Goal: Task Accomplishment & Management: Complete application form

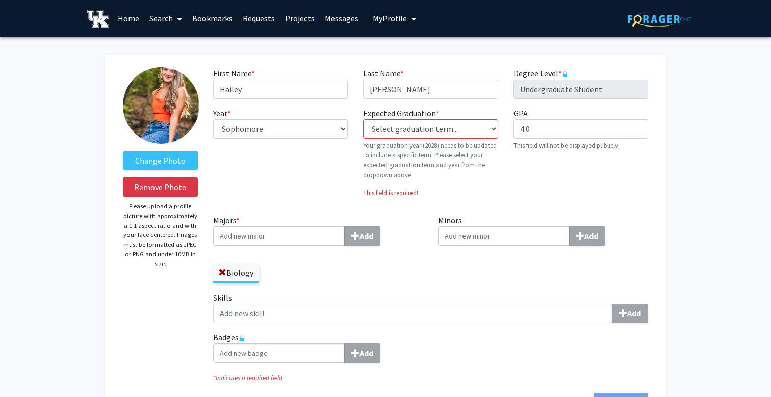
select select "sophomore"
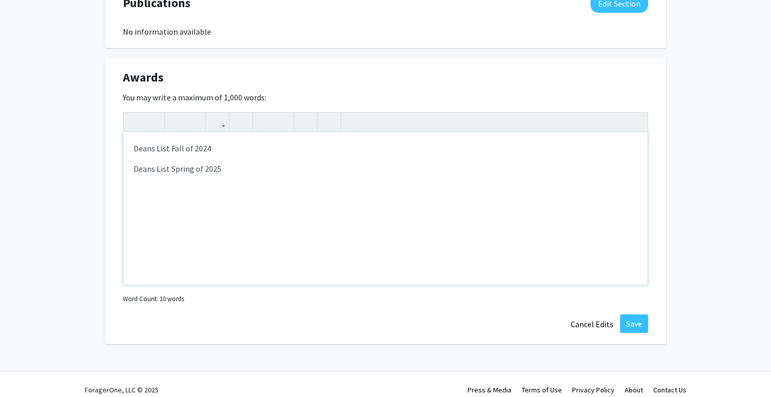
scroll to position [1051, 0]
click at [632, 315] on button "Save" at bounding box center [634, 324] width 28 height 18
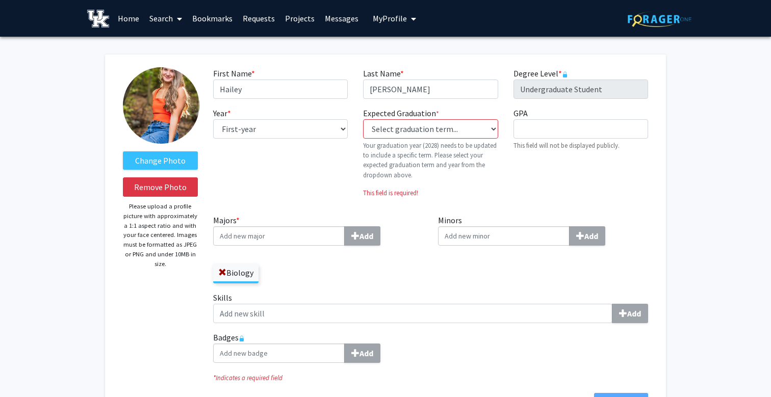
scroll to position [0, 0]
select select "sophomore"
click at [534, 128] on input "GPA required" at bounding box center [580, 128] width 135 height 19
type input "4.0"
click at [307, 194] on div "Year * required --- First-year Sophomore Junior Senior Postbaccalaureate Certif…" at bounding box center [280, 156] width 150 height 99
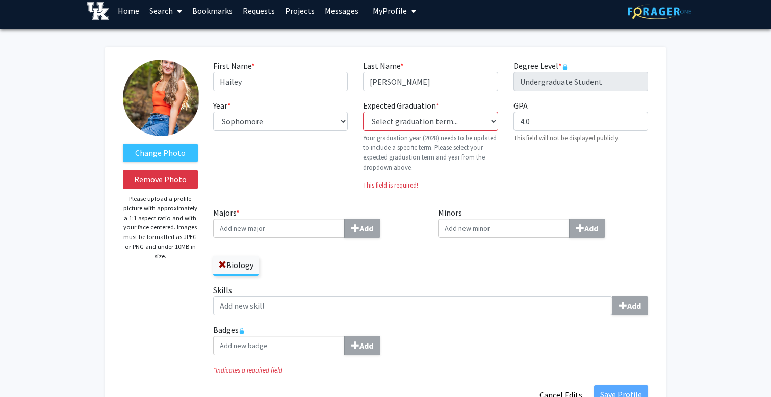
scroll to position [10, 0]
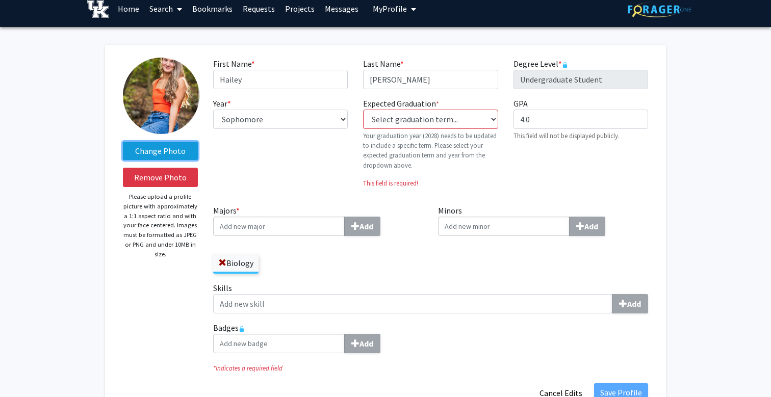
click at [179, 155] on label "Change Photo" at bounding box center [160, 151] width 75 height 18
click at [0, 0] on input "Change Photo" at bounding box center [0, 0] width 0 height 0
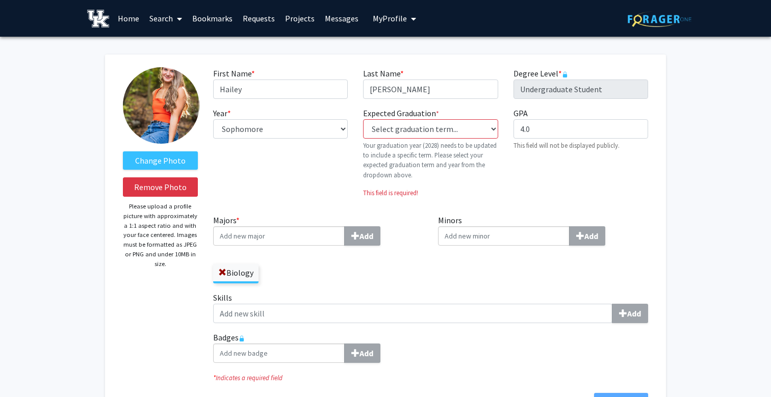
scroll to position [0, 0]
click at [384, 15] on span "My Profile" at bounding box center [390, 18] width 34 height 10
click at [387, 53] on img at bounding box center [390, 52] width 20 height 20
click at [219, 21] on link "Bookmarks" at bounding box center [212, 19] width 50 height 36
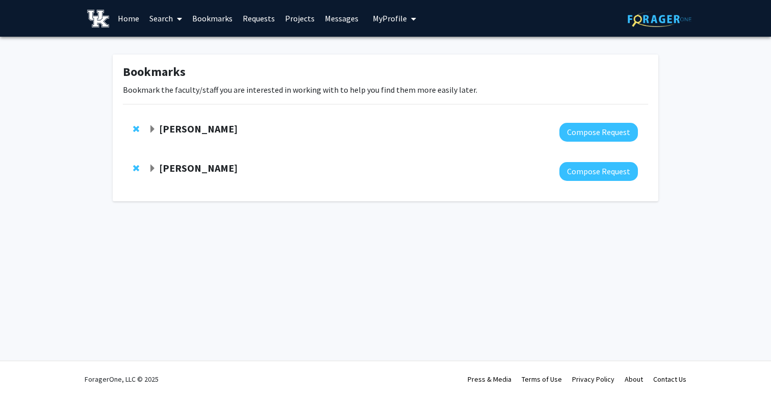
click at [153, 128] on span "Expand Thomas Kampourakis Bookmark" at bounding box center [152, 129] width 8 height 8
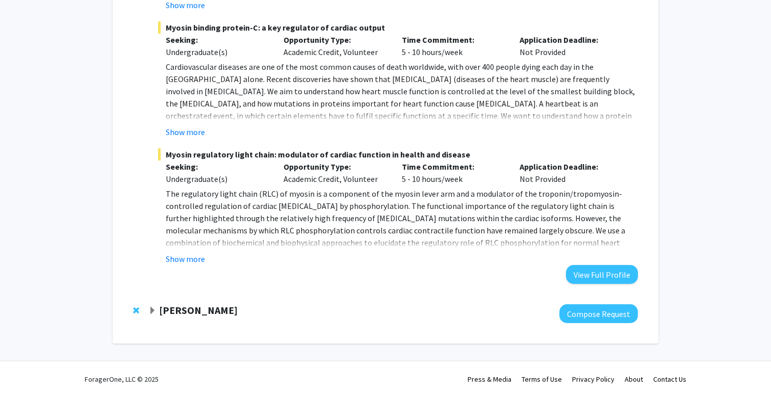
scroll to position [350, 0]
click at [187, 318] on div at bounding box center [392, 313] width 489 height 19
click at [198, 309] on strong "[PERSON_NAME]" at bounding box center [198, 310] width 79 height 13
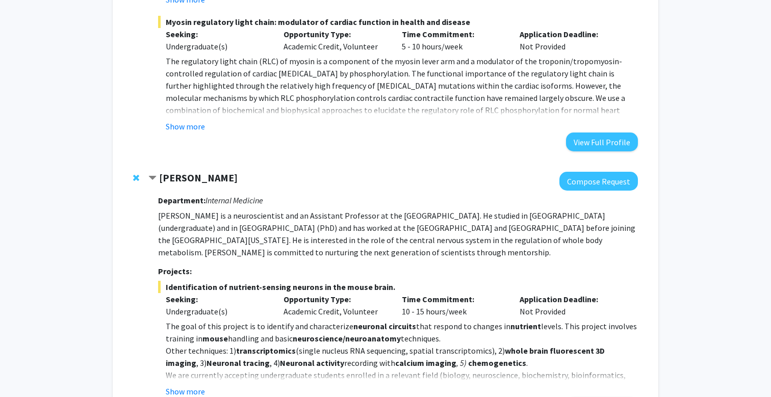
scroll to position [482, 0]
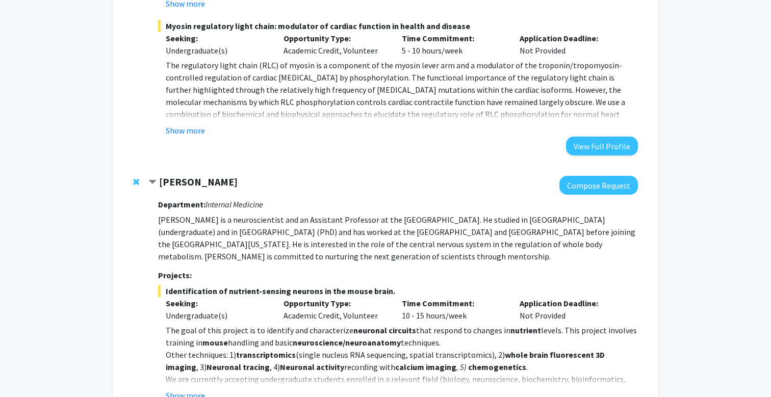
click at [153, 183] on span "Contract Ioannis Papazoglou Bookmark" at bounding box center [152, 182] width 8 height 8
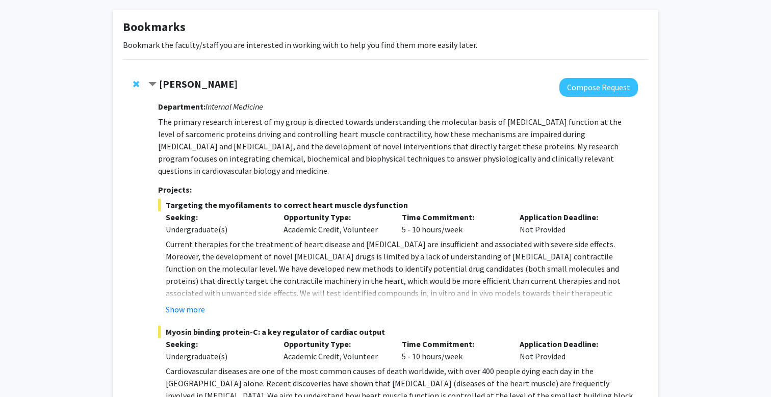
scroll to position [35, 0]
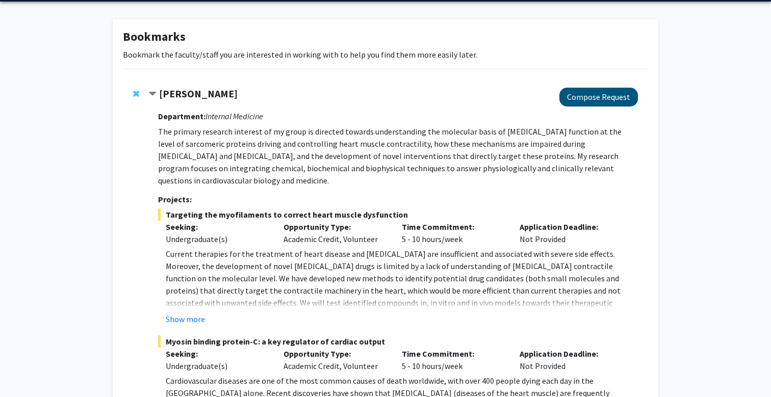
click at [606, 96] on button "Compose Request" at bounding box center [598, 97] width 79 height 19
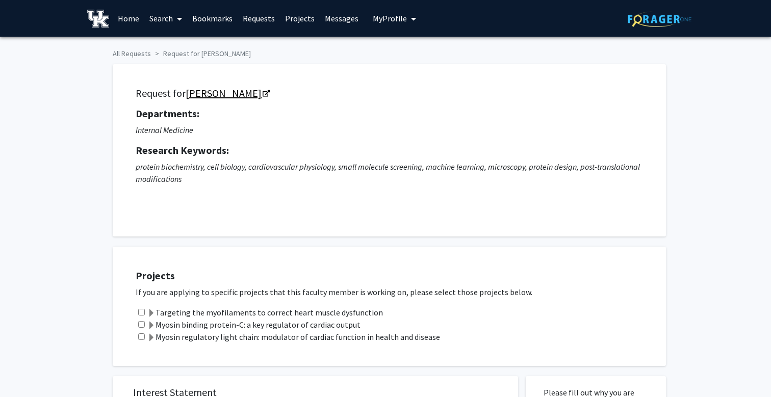
click at [242, 97] on link "[PERSON_NAME]" at bounding box center [227, 93] width 83 height 13
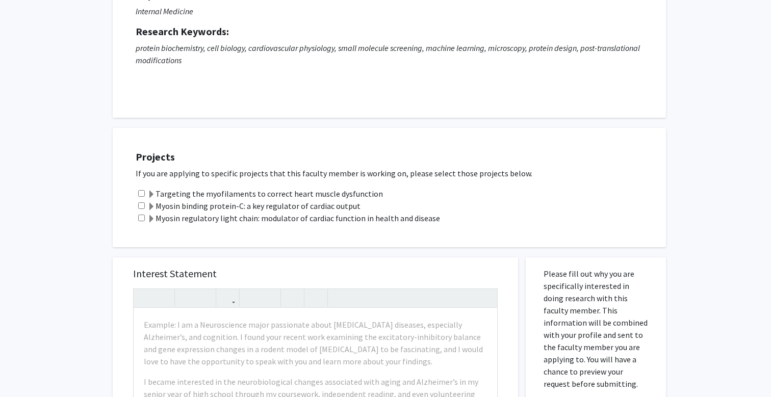
scroll to position [121, 0]
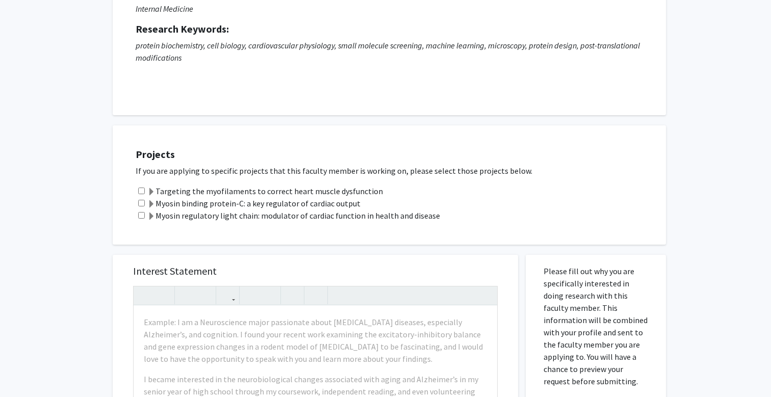
click at [296, 193] on label "Targeting the myofilaments to correct heart muscle dysfunction" at bounding box center [265, 191] width 236 height 12
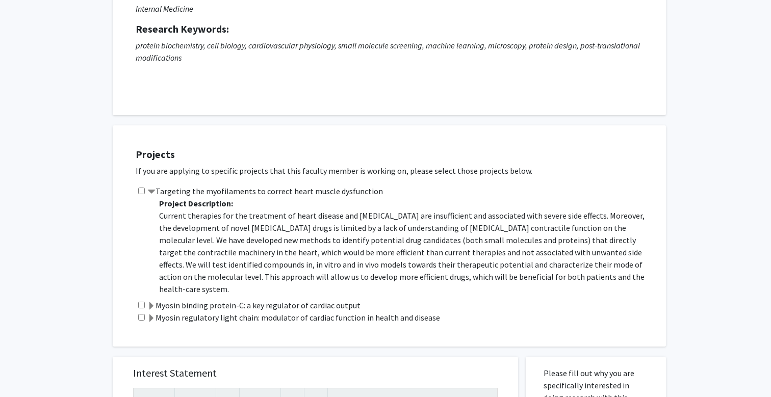
click at [141, 191] on input "checkbox" at bounding box center [141, 191] width 7 height 7
checkbox input "true"
click at [149, 193] on span at bounding box center [151, 192] width 8 height 8
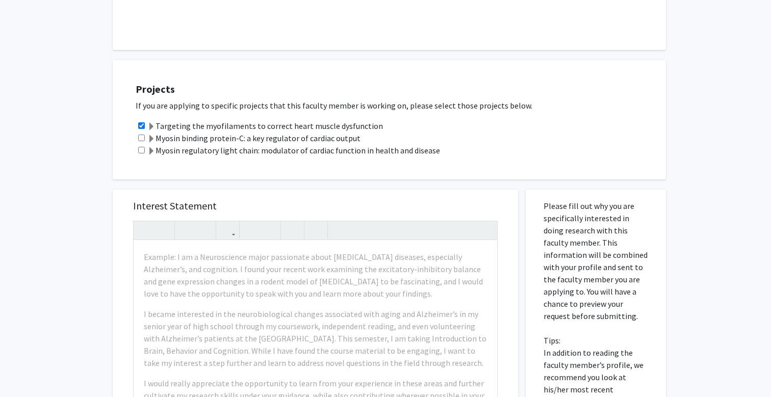
scroll to position [193, 0]
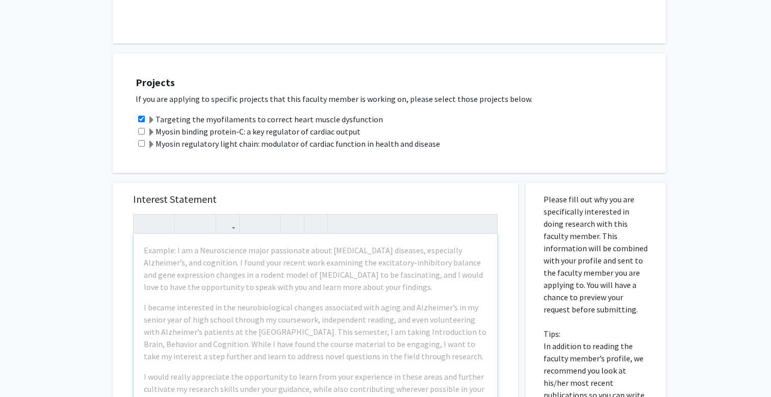
click at [463, 151] on div "Projects If you are applying to specific projects that this faculty member is w…" at bounding box center [395, 113] width 540 height 94
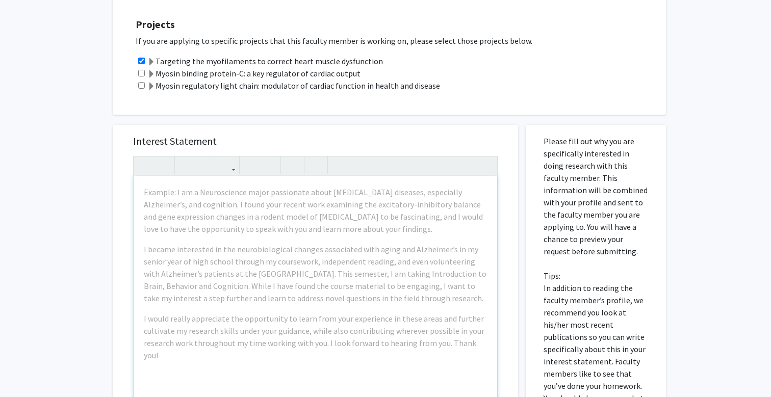
scroll to position [240, 0]
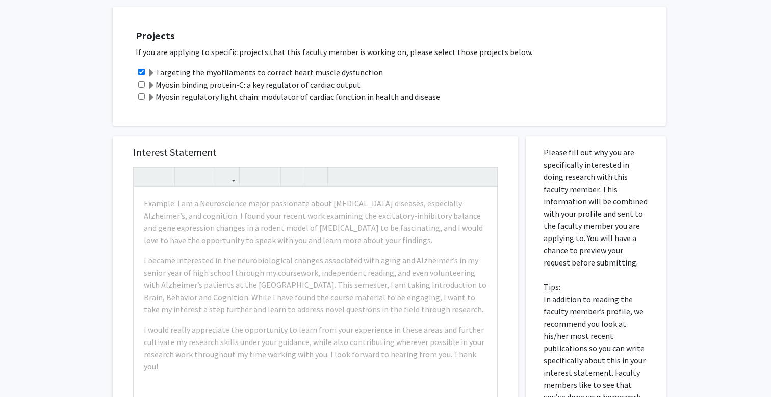
click at [142, 87] on input "checkbox" at bounding box center [141, 84] width 7 height 7
checkbox input "true"
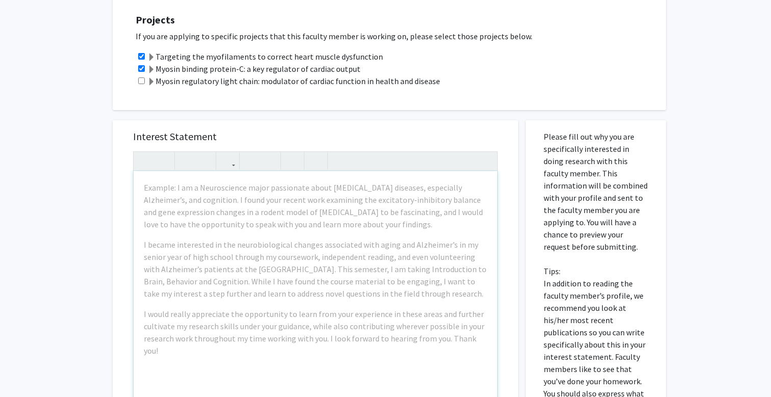
scroll to position [257, 0]
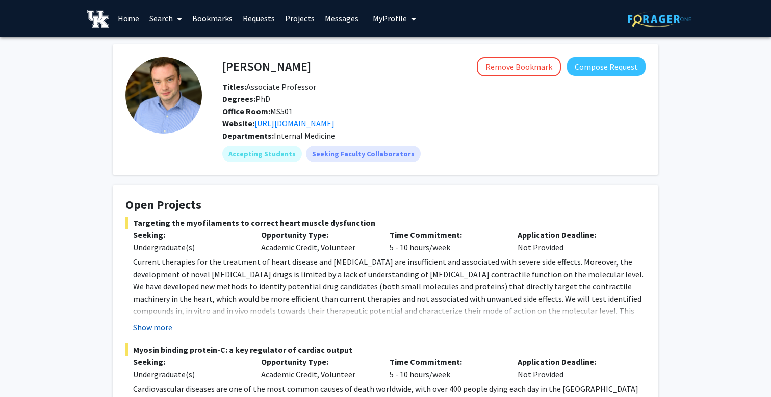
click at [161, 331] on button "Show more" at bounding box center [152, 327] width 39 height 12
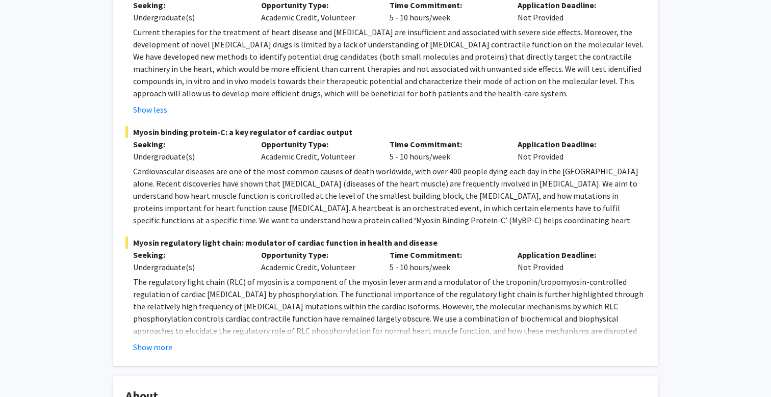
scroll to position [247, 0]
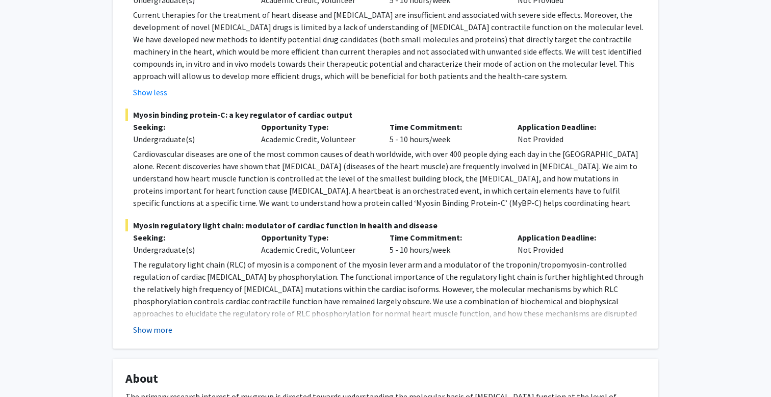
click at [152, 335] on button "Show more" at bounding box center [152, 330] width 39 height 12
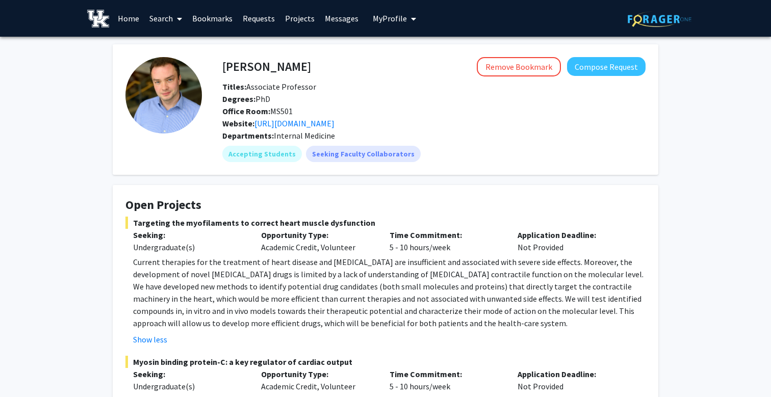
scroll to position [0, 0]
drag, startPoint x: 220, startPoint y: 68, endPoint x: 340, endPoint y: 63, distance: 119.9
click at [340, 63] on div "[PERSON_NAME] Remove Bookmark Compose Request" at bounding box center [434, 66] width 438 height 19
drag, startPoint x: 223, startPoint y: 65, endPoint x: 340, endPoint y: 61, distance: 116.8
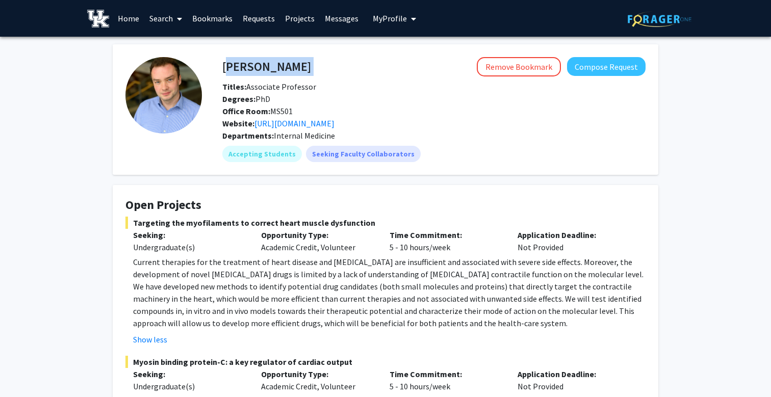
click at [340, 62] on div "Thomas Kampourakis Remove Bookmark Compose Request" at bounding box center [434, 66] width 438 height 19
copy h4 "[PERSON_NAME]"
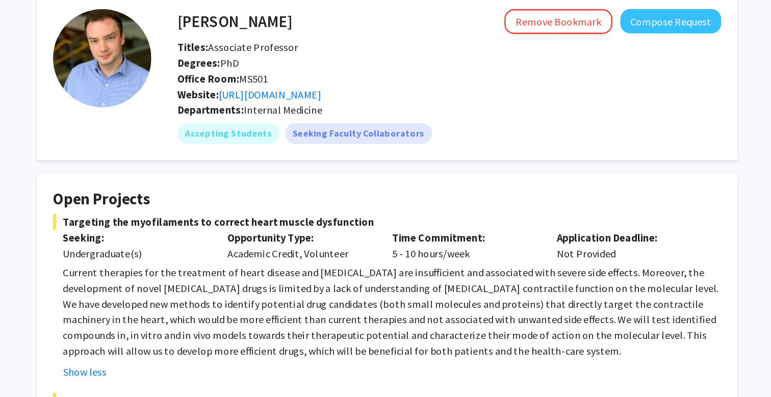
scroll to position [44, 0]
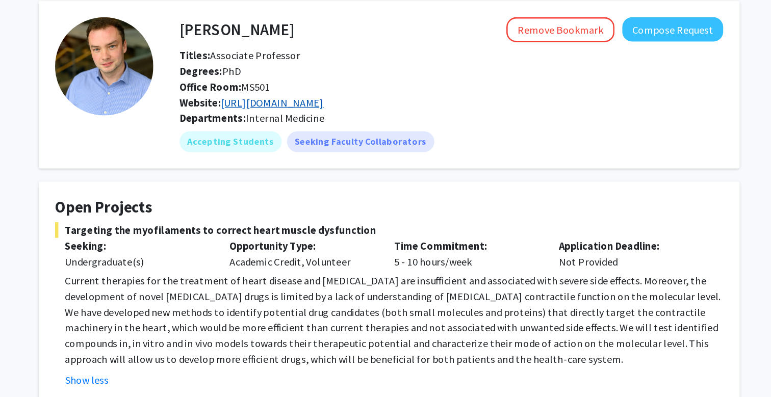
click at [267, 80] on link "https://orcid.org/0000-0002-8269-1567" at bounding box center [294, 79] width 80 height 10
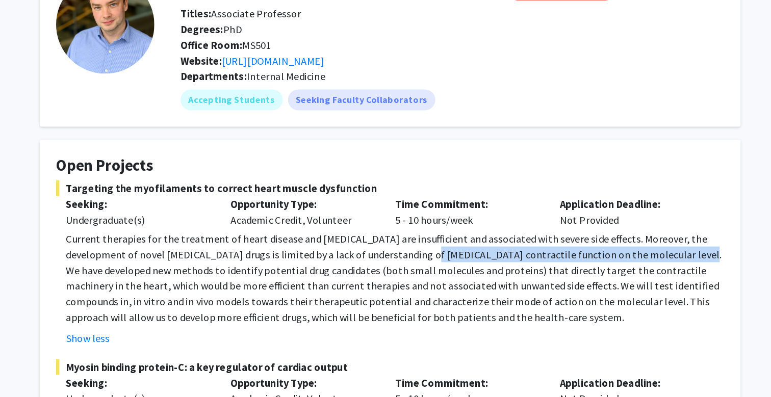
drag, startPoint x: 323, startPoint y: 197, endPoint x: 523, endPoint y: 196, distance: 199.9
click at [523, 213] on span "Current therapies for the treatment of heart disease and [MEDICAL_DATA] are ins…" at bounding box center [388, 248] width 510 height 71
copy span "cardiac muscle contractile function on the molecular level."
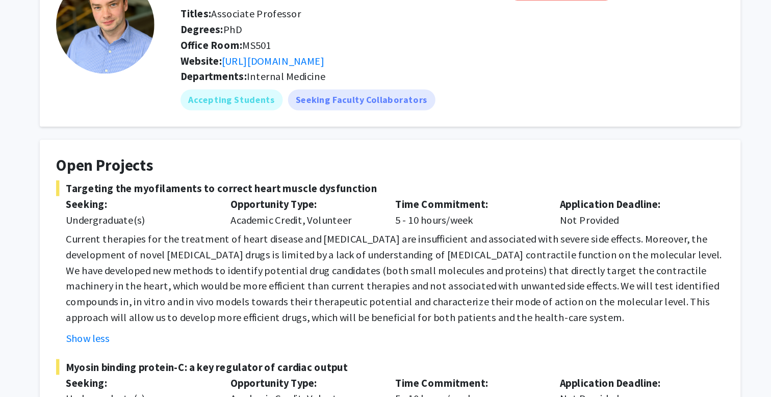
click at [392, 154] on fg-card-title "Open Projects" at bounding box center [385, 163] width 520 height 19
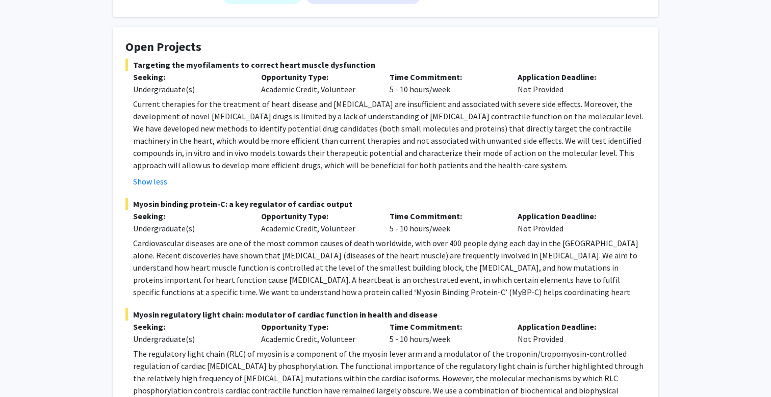
scroll to position [141, 0]
